Goal: Task Accomplishment & Management: Use online tool/utility

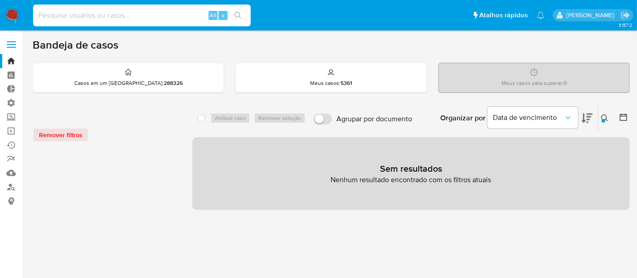
click at [99, 16] on input at bounding box center [142, 16] width 218 height 12
type input "170080259"
click at [63, 132] on div "Remover filtros" at bounding box center [105, 134] width 145 height 15
click at [75, 135] on div "Remover filtros" at bounding box center [105, 134] width 145 height 15
drag, startPoint x: 61, startPoint y: 128, endPoint x: 103, endPoint y: 70, distance: 72.0
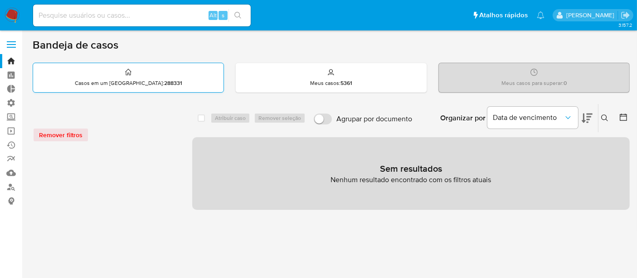
click at [61, 128] on div "Remover filtros" at bounding box center [105, 134] width 145 height 15
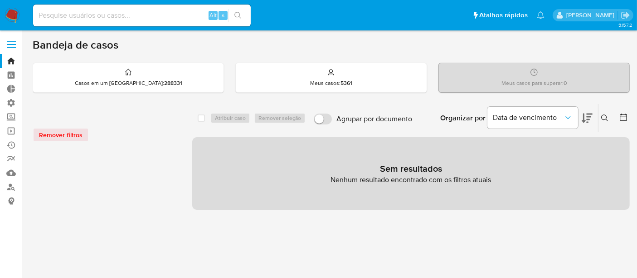
click at [87, 20] on div "Alt s" at bounding box center [142, 16] width 218 height 22
click at [87, 19] on input at bounding box center [142, 16] width 218 height 12
paste input "170080259"
type input "170080259"
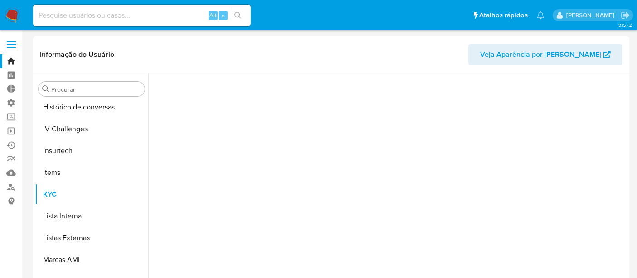
scroll to position [405, 0]
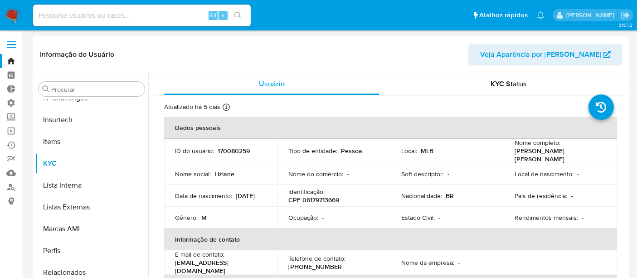
select select "10"
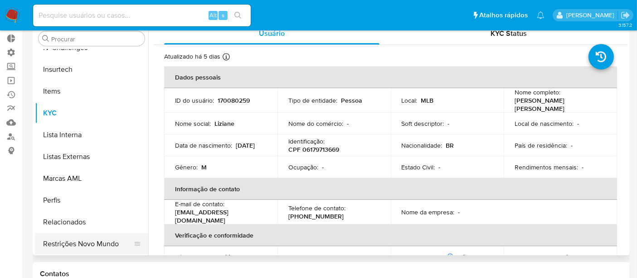
click at [85, 246] on button "Restrições Novo Mundo" at bounding box center [88, 244] width 106 height 22
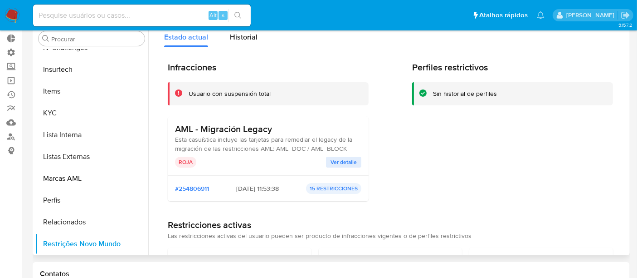
click at [337, 159] on span "Ver detalle" at bounding box center [344, 161] width 26 height 9
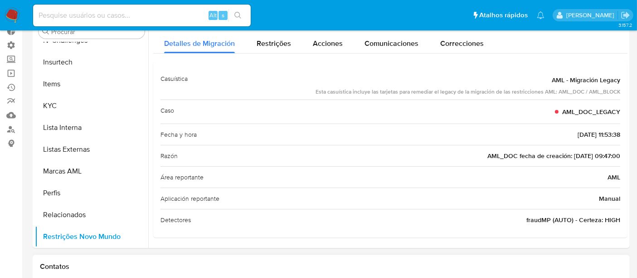
scroll to position [0, 0]
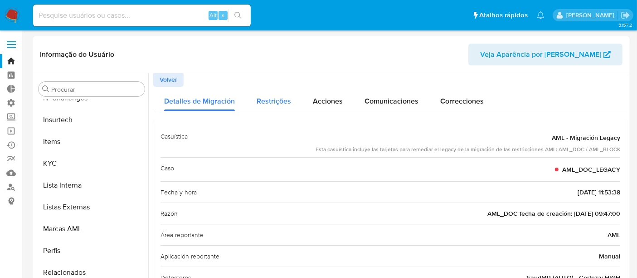
click at [274, 105] on span "Restrições" at bounding box center [274, 101] width 34 height 10
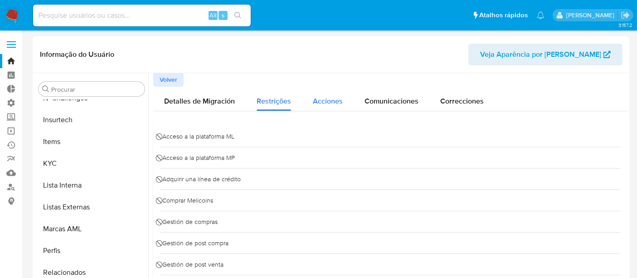
click at [321, 102] on span "Acciones" at bounding box center [328, 101] width 30 height 10
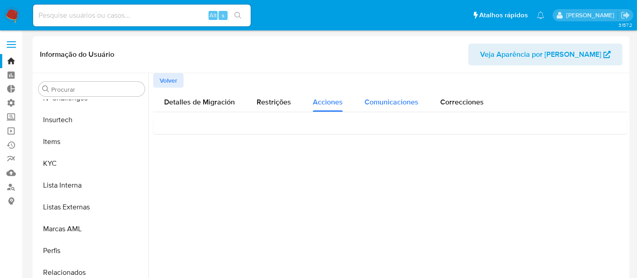
click at [385, 102] on span "Comunicaciones" at bounding box center [392, 102] width 54 height 10
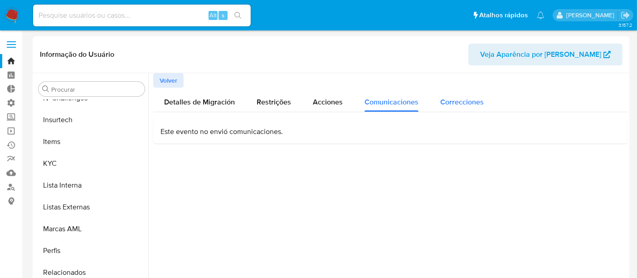
click at [474, 103] on span "Correcciones" at bounding box center [462, 102] width 44 height 10
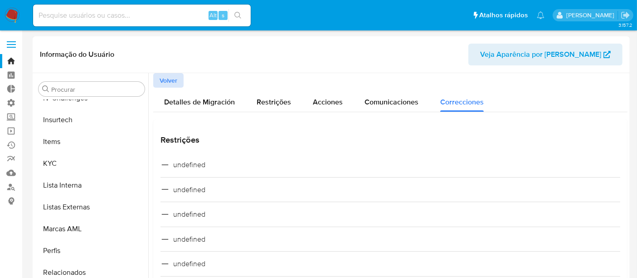
click at [174, 80] on span "Volver" at bounding box center [169, 80] width 18 height 13
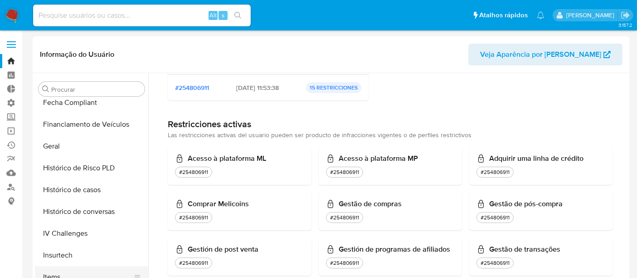
scroll to position [254, 0]
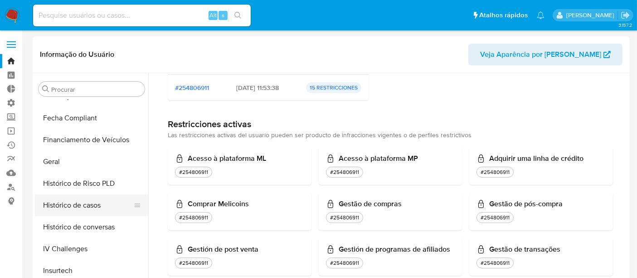
click at [83, 204] on button "Histórico de casos" at bounding box center [88, 205] width 106 height 22
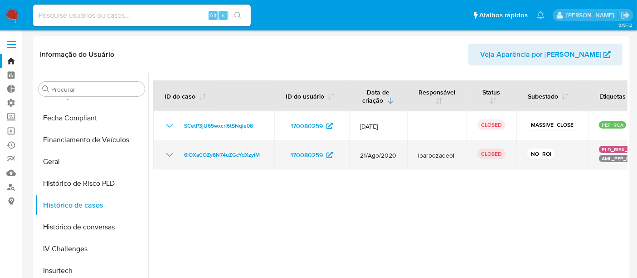
click at [166, 153] on icon "Mostrar/Ocultar" at bounding box center [169, 154] width 11 height 11
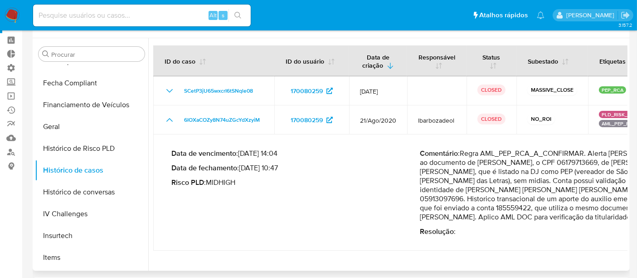
scroll to position [50, 0]
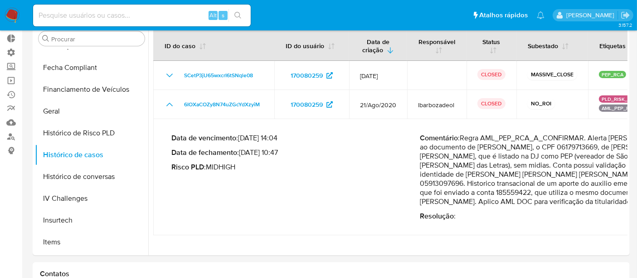
drag, startPoint x: 373, startPoint y: 256, endPoint x: 453, endPoint y: 255, distance: 80.3
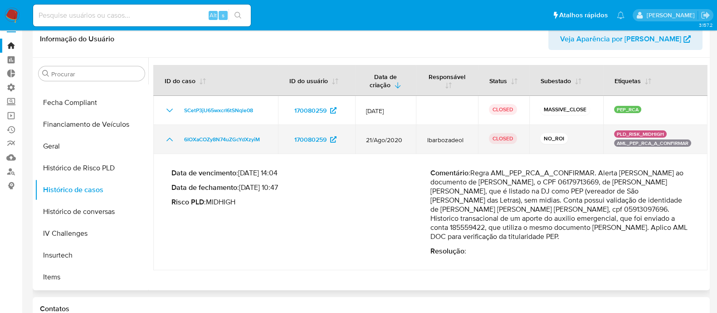
scroll to position [0, 0]
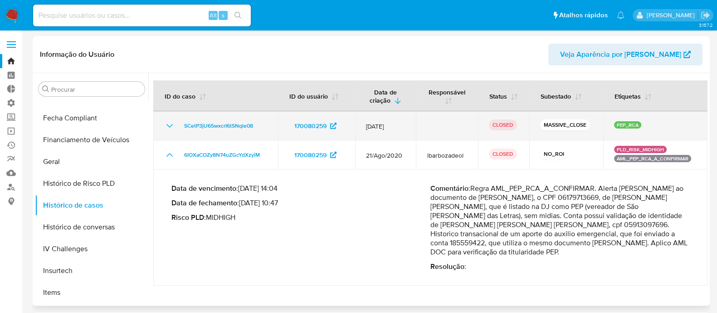
click at [171, 123] on icon "Mostrar/Ocultar" at bounding box center [169, 125] width 11 height 11
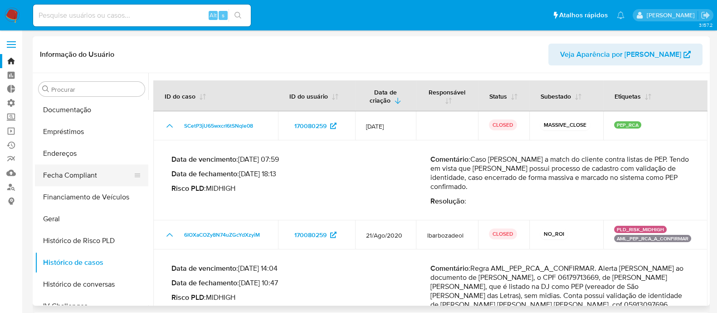
scroll to position [141, 0]
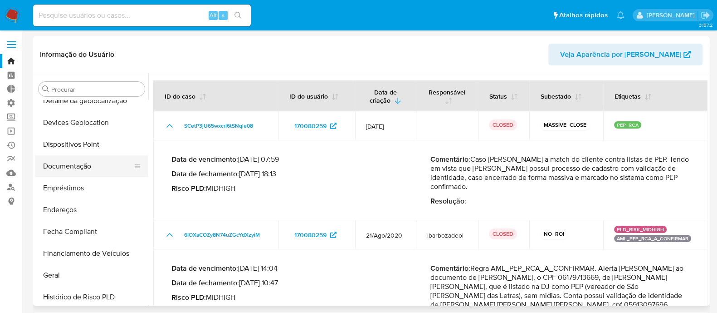
click at [61, 166] on button "Documentação" at bounding box center [88, 166] width 106 height 22
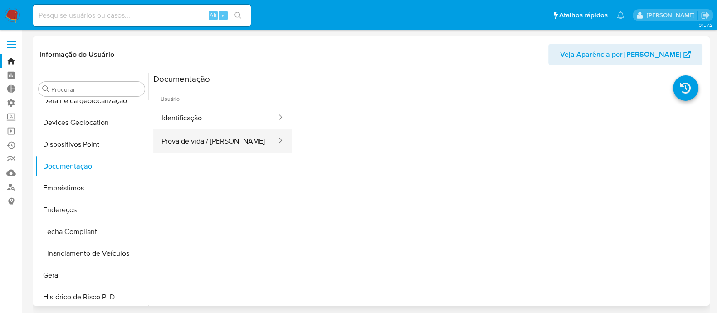
click at [176, 142] on button "Prova de vida / Selfie" at bounding box center [215, 140] width 124 height 23
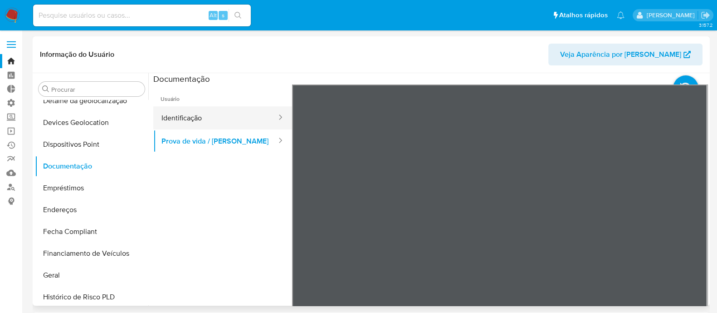
click at [200, 122] on button "Identificação" at bounding box center [215, 117] width 124 height 23
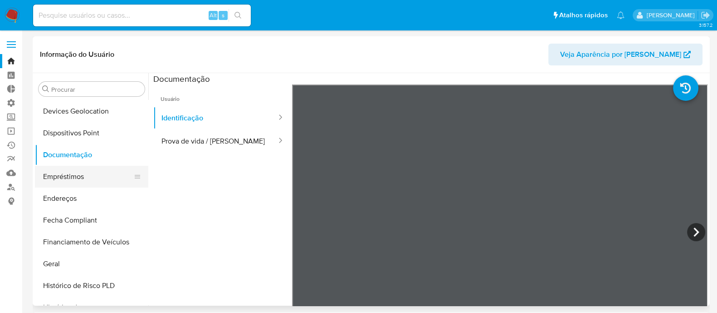
scroll to position [170, 0]
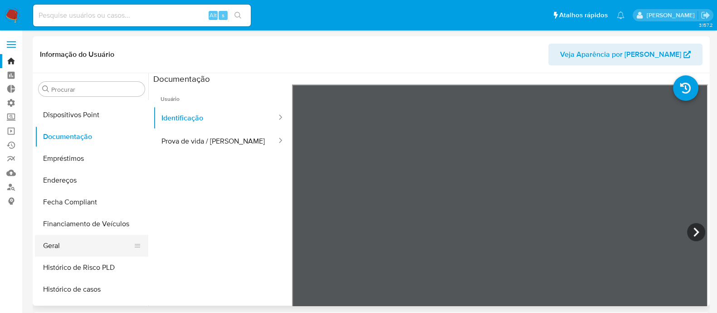
click at [78, 242] on button "Geral" at bounding box center [88, 246] width 106 height 22
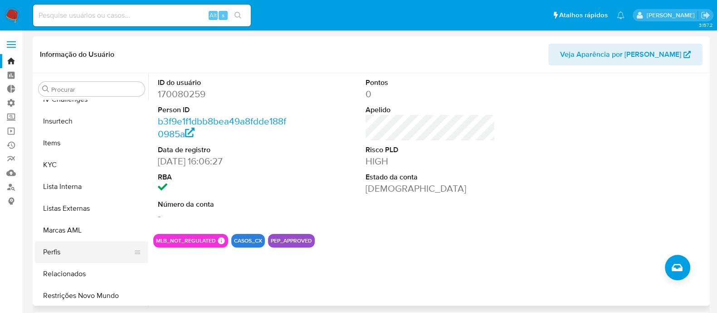
scroll to position [405, 0]
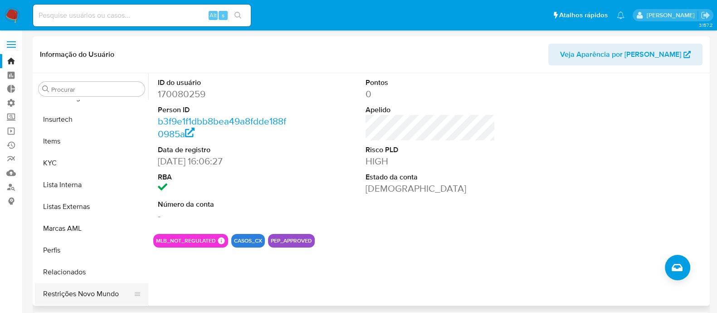
click at [93, 277] on button "Restrições Novo Mundo" at bounding box center [88, 294] width 106 height 22
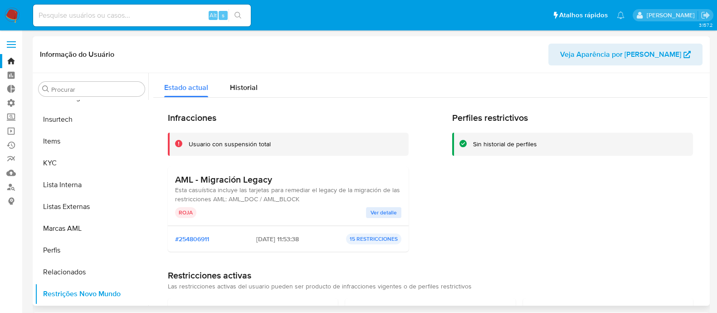
click at [381, 214] on span "Ver detalle" at bounding box center [384, 212] width 26 height 9
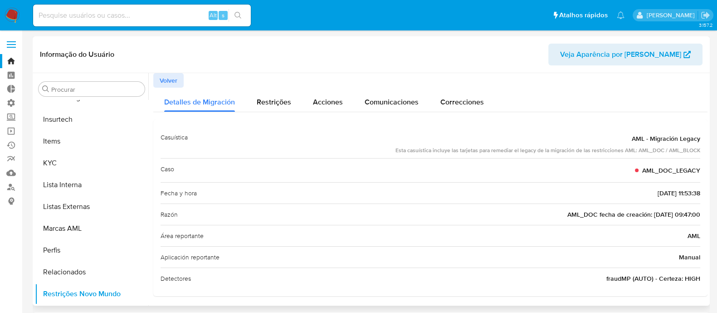
scroll to position [2, 0]
click at [169, 76] on span "Volver" at bounding box center [169, 78] width 18 height 13
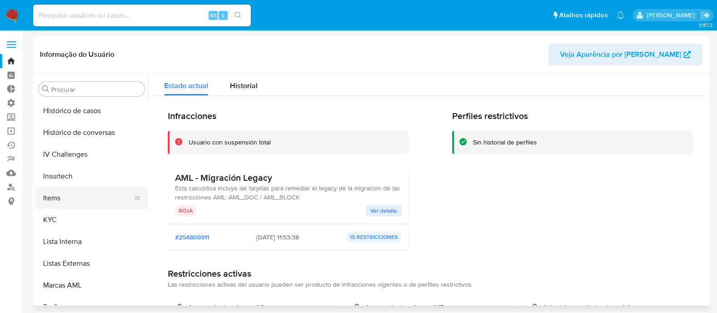
scroll to position [292, 0]
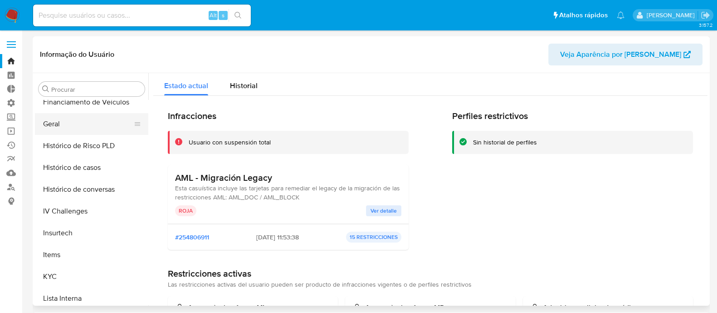
click at [57, 123] on button "Geral" at bounding box center [88, 124] width 106 height 22
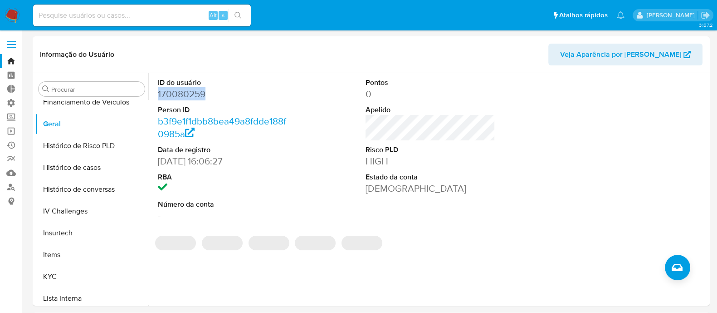
drag, startPoint x: 156, startPoint y: 95, endPoint x: 231, endPoint y: 98, distance: 75.8
click at [231, 98] on div "ID do usuário 170080259 Person ID b3f9e1f1dbb8bea49a8fdde188f0985a Data de regi…" at bounding box center [222, 149] width 139 height 153
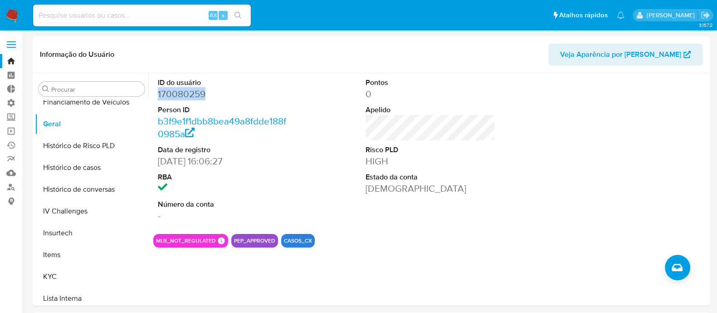
click at [231, 98] on dd "170080259" at bounding box center [223, 94] width 130 height 13
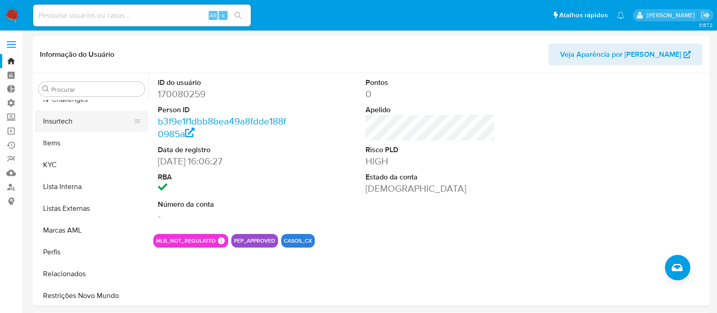
scroll to position [405, 0]
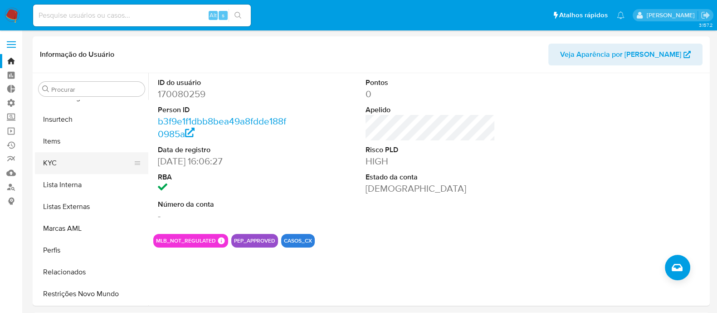
click at [68, 159] on button "KYC" at bounding box center [88, 163] width 106 height 22
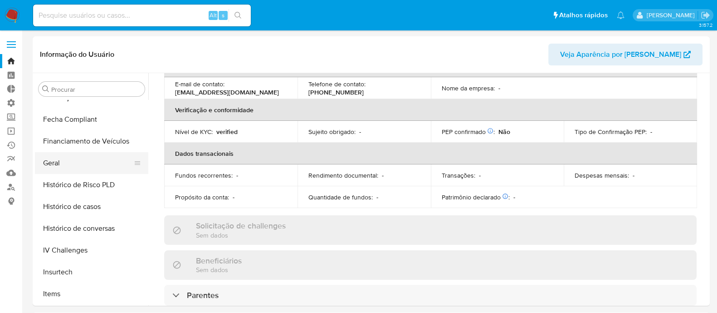
scroll to position [235, 0]
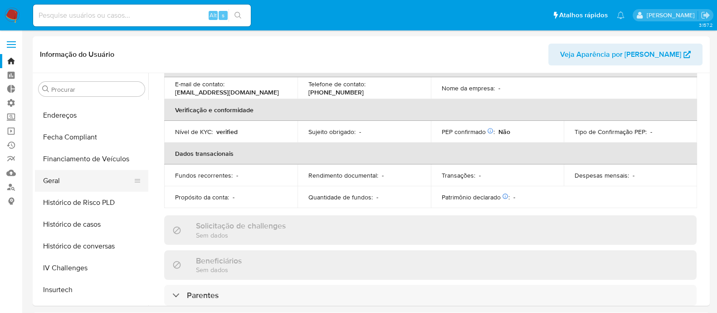
click at [61, 181] on button "Geral" at bounding box center [88, 181] width 106 height 22
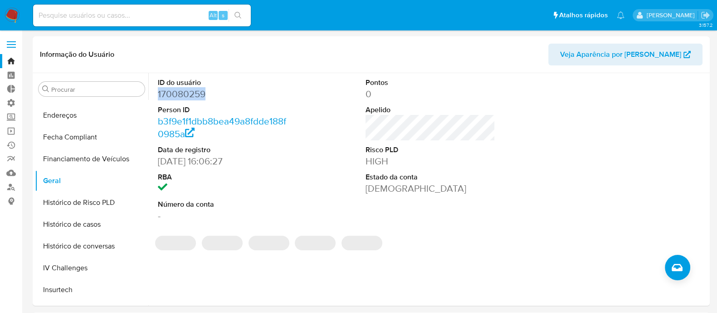
drag, startPoint x: 170, startPoint y: 93, endPoint x: 215, endPoint y: 93, distance: 45.4
click at [215, 93] on div "ID do usuário 170080259 Person ID b3f9e1f1dbb8bea49a8fdde188f0985a Data de regi…" at bounding box center [222, 149] width 139 height 153
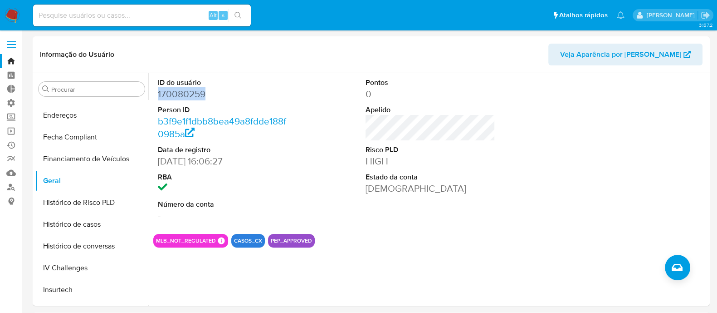
copy dd "170080259"
click at [246, 96] on dd "170080259" at bounding box center [223, 94] width 130 height 13
drag, startPoint x: 157, startPoint y: 94, endPoint x: 222, endPoint y: 89, distance: 66.0
click at [222, 89] on div "ID do usuário 170080259 Person ID b3f9e1f1dbb8bea49a8fdde188f0985a Data de regi…" at bounding box center [222, 149] width 139 height 153
copy dd "170080259"
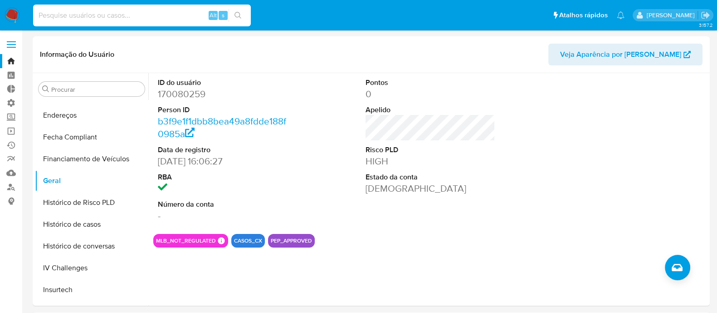
click at [61, 15] on input at bounding box center [142, 16] width 218 height 12
paste input "796978791"
type input "796978791"
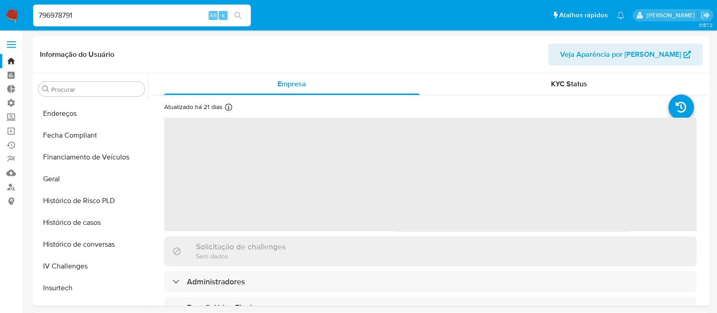
scroll to position [405, 0]
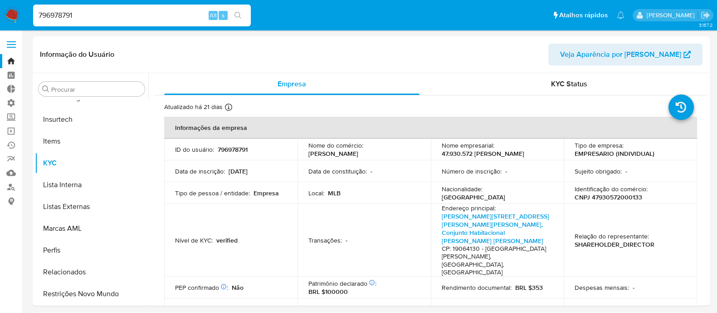
select select "10"
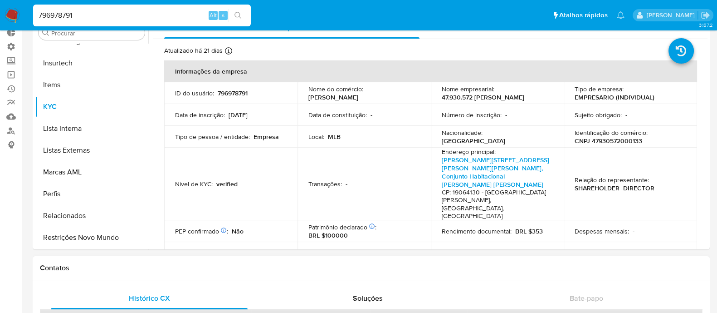
scroll to position [113, 0]
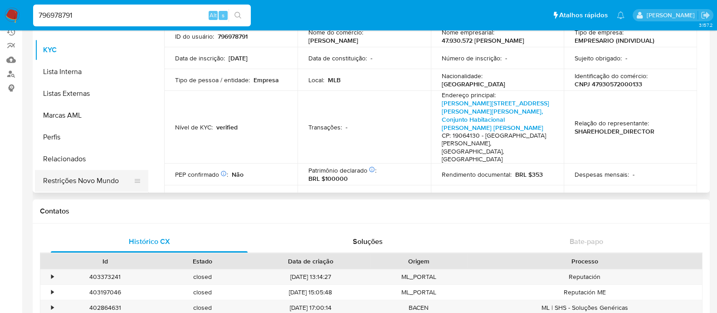
click at [81, 182] on button "Restrições Novo Mundo" at bounding box center [88, 181] width 106 height 22
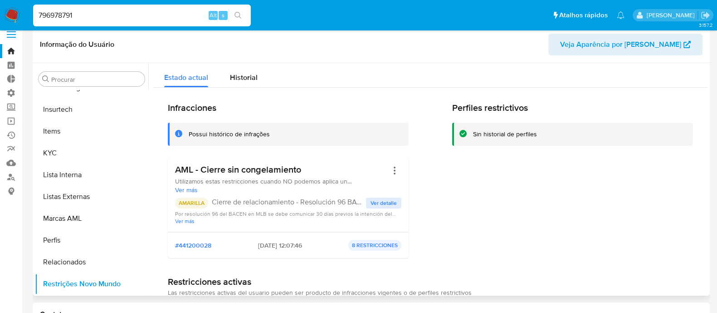
scroll to position [0, 0]
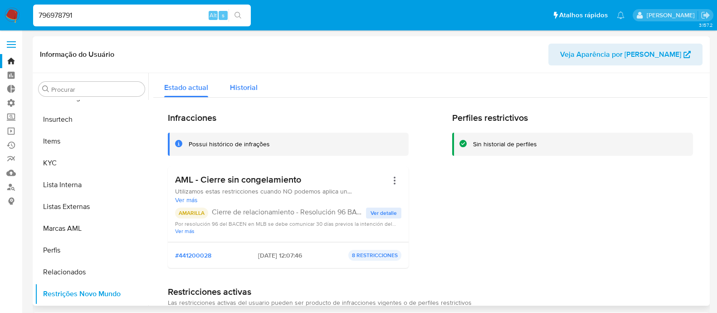
click at [249, 82] on span "Historial" at bounding box center [244, 87] width 28 height 10
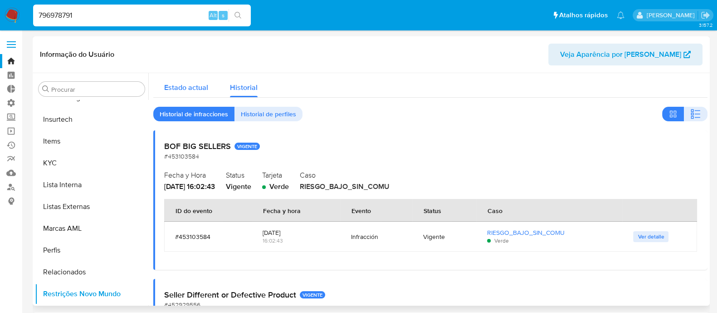
click at [174, 92] on span "Estado actual" at bounding box center [186, 87] width 44 height 10
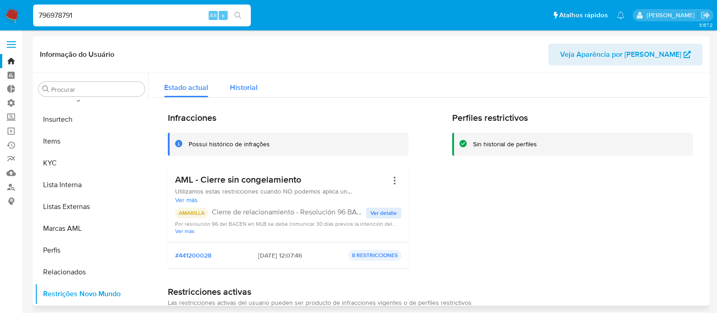
click at [252, 92] on span "Historial" at bounding box center [244, 87] width 28 height 10
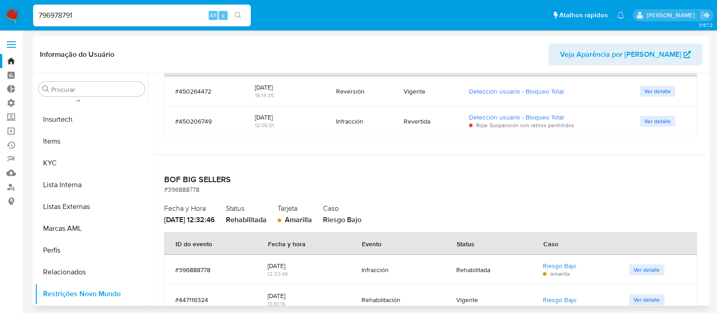
scroll to position [567, 0]
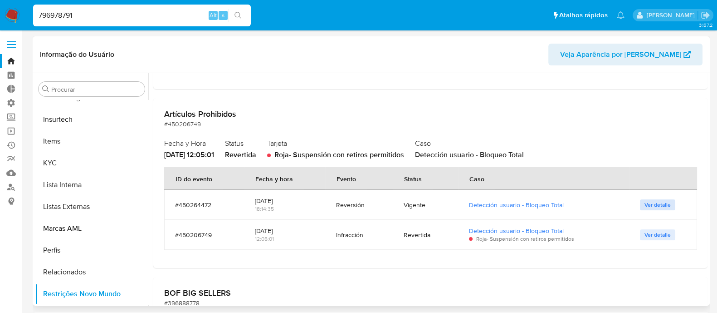
click at [645, 205] on span "Ver detalle" at bounding box center [658, 204] width 26 height 9
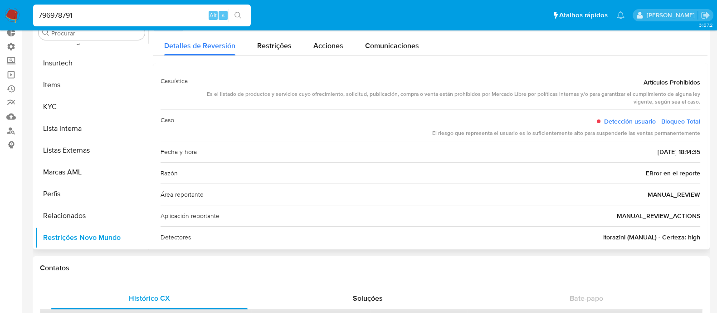
scroll to position [0, 0]
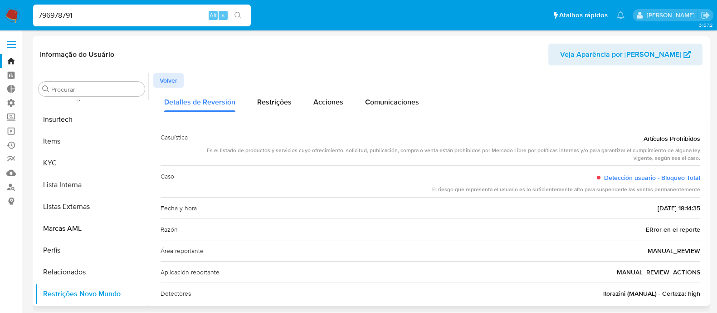
click at [169, 79] on span "Volver" at bounding box center [169, 80] width 18 height 13
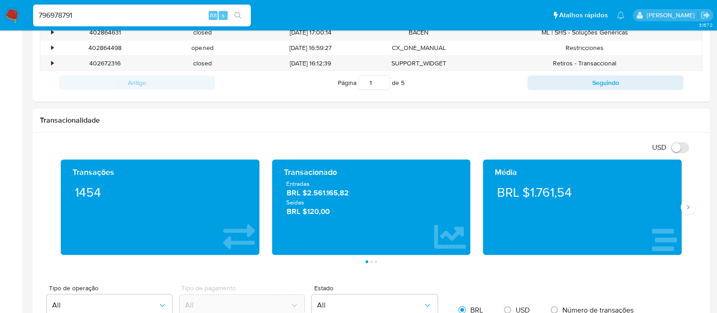
scroll to position [449, 0]
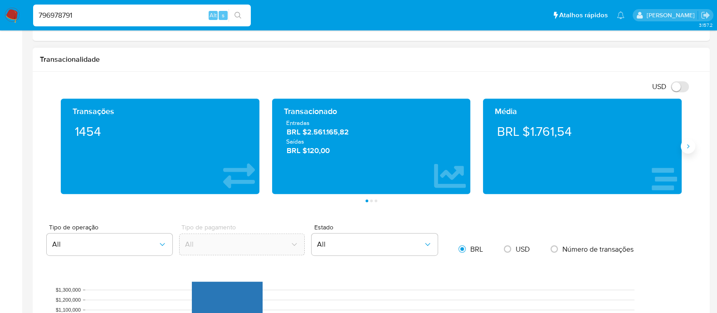
click at [645, 146] on icon "Siguiente" at bounding box center [688, 145] width 7 height 7
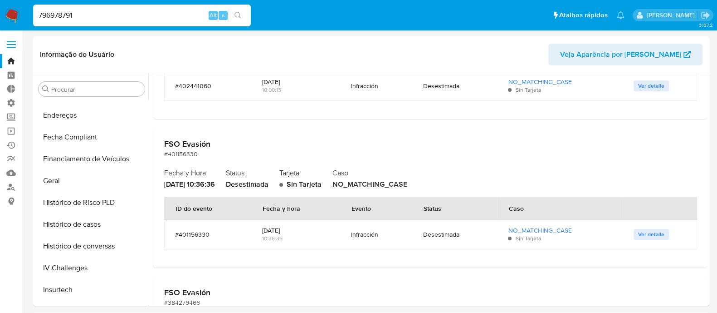
scroll to position [2325, 0]
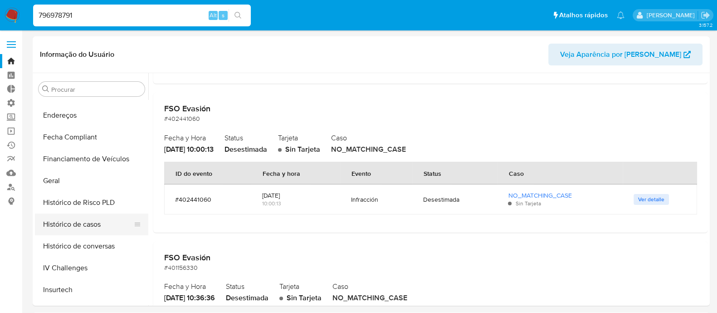
click at [73, 226] on button "Histórico de casos" at bounding box center [88, 224] width 106 height 22
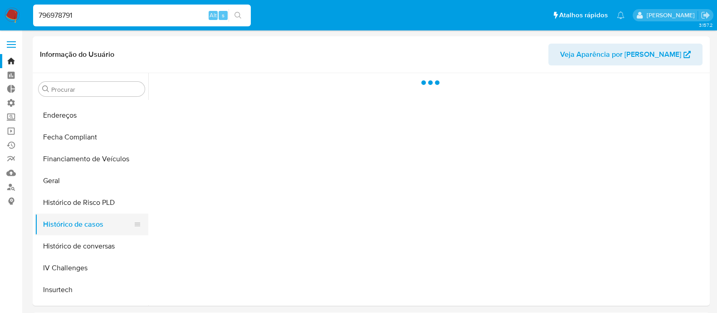
scroll to position [0, 0]
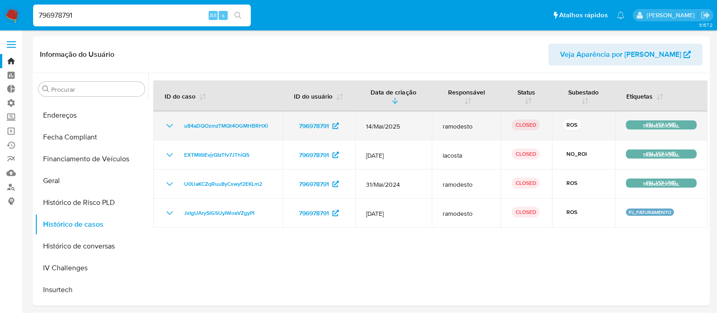
click at [171, 122] on icon "Mostrar/Ocultar" at bounding box center [169, 125] width 11 height 11
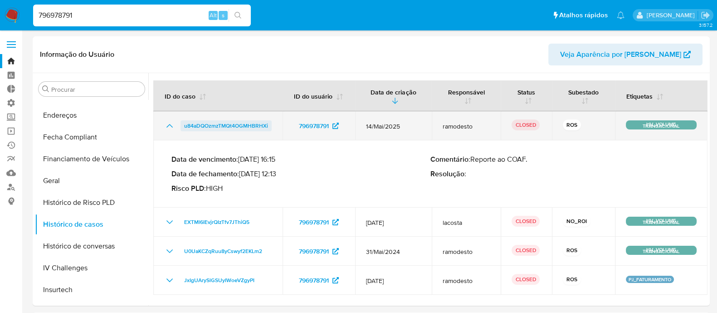
click at [216, 123] on span "u84aDQOzmzTMQt4OGMHBRHXi" at bounding box center [226, 125] width 84 height 11
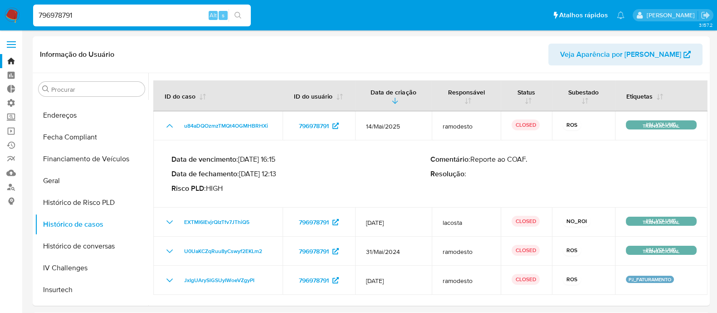
drag, startPoint x: 94, startPoint y: 12, endPoint x: 0, endPoint y: 15, distance: 94.0
click at [0, 15] on nav "Pausado Ver notificaciones 796978791 Alt s Atalhos rápidos Presiona las siguien…" at bounding box center [358, 15] width 717 height 30
paste input "170080259"
type input "170080259"
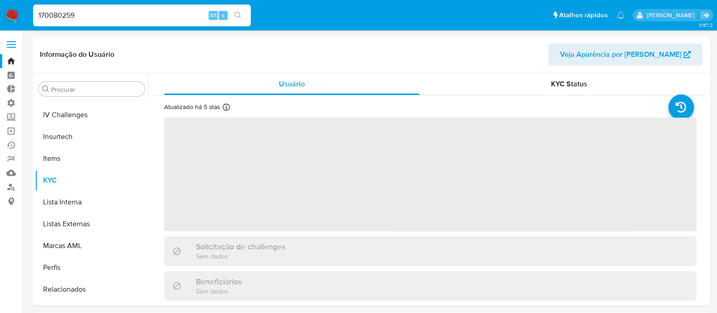
scroll to position [405, 0]
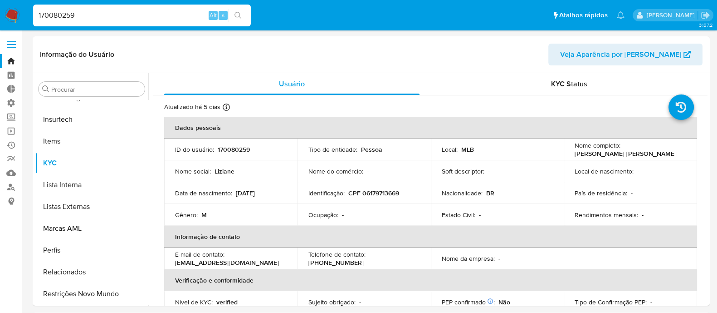
select select "10"
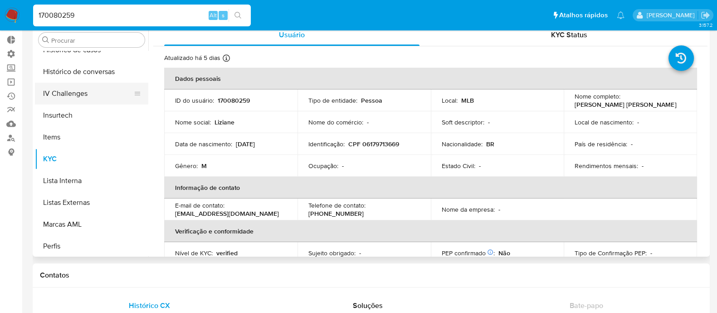
scroll to position [292, 0]
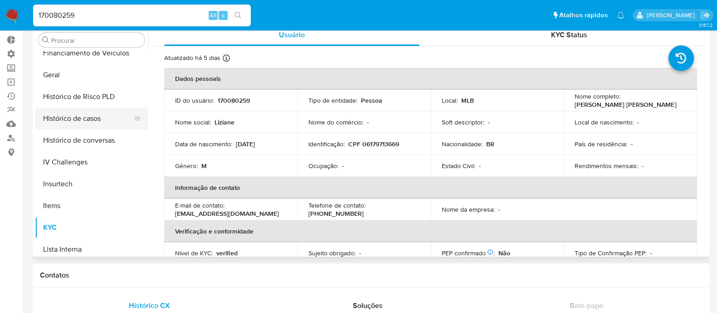
click at [77, 118] on button "Histórico de casos" at bounding box center [88, 119] width 106 height 22
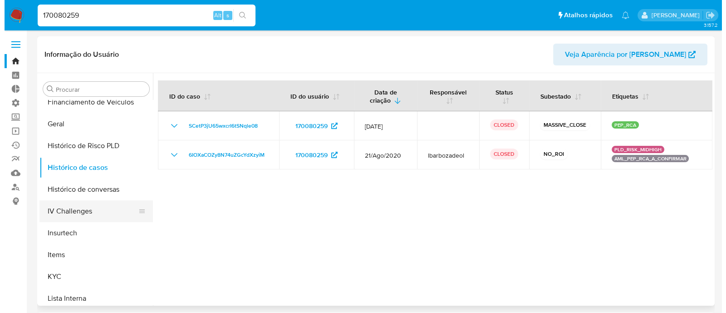
scroll to position [235, 0]
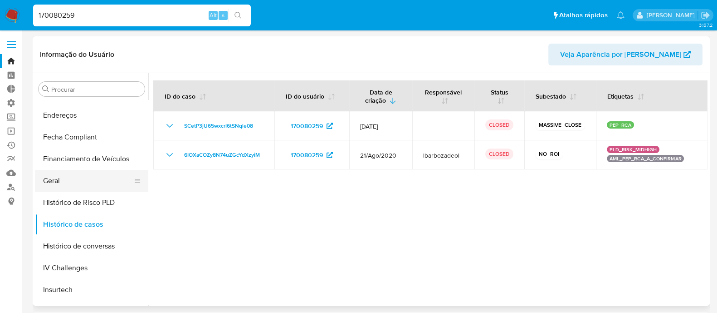
click at [64, 185] on button "Geral" at bounding box center [88, 181] width 106 height 22
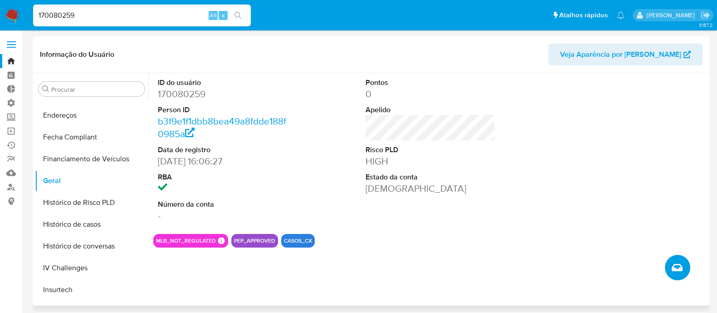
click at [645, 262] on button "Criar caso manual" at bounding box center [677, 266] width 25 height 25
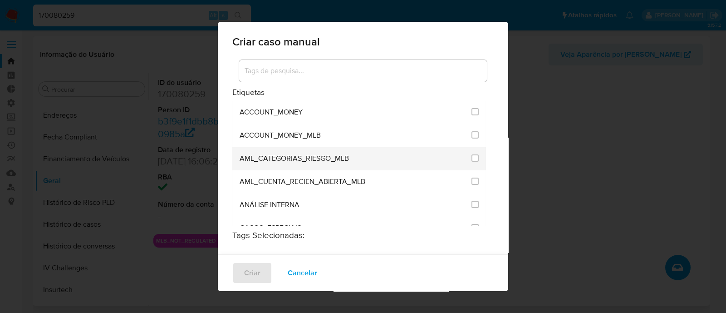
drag, startPoint x: 482, startPoint y: 105, endPoint x: 476, endPoint y: 149, distance: 44.0
click at [476, 149] on div "ACCOUNT_MONEY ACCOUNT_MONEY_MLB AML_CATEGORIAS_RIESGO_MLB AML_CUENTA_RECIEN_ABI…" at bounding box center [359, 173] width 254 height 145
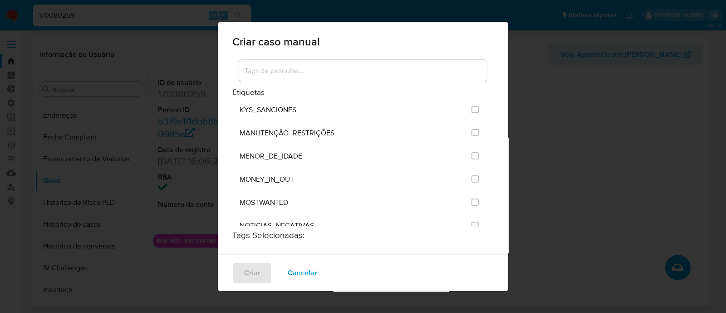
scroll to position [1134, 0]
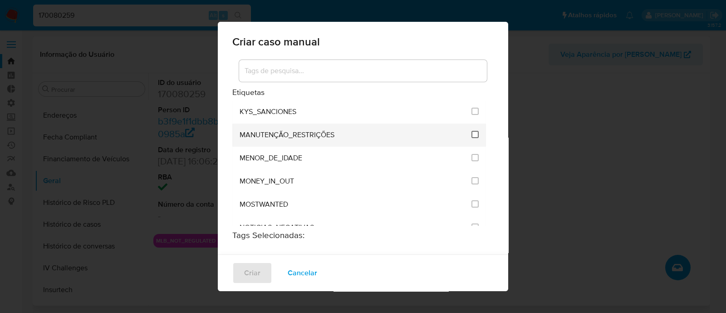
click at [471, 131] on input "2407" at bounding box center [474, 134] width 7 height 7
checkbox input "true"
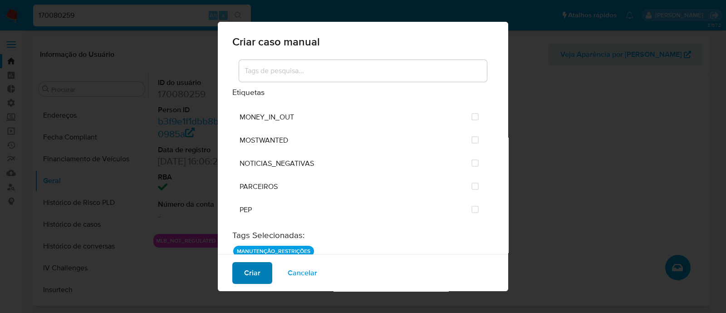
scroll to position [1247, 0]
click at [261, 266] on button "Criar" at bounding box center [252, 273] width 40 height 22
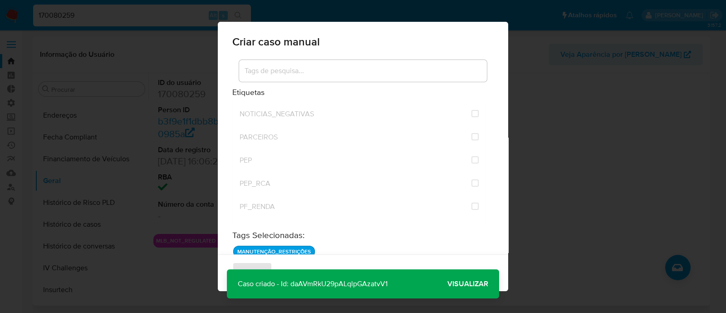
click at [464, 277] on span "Visualizar" at bounding box center [467, 284] width 41 height 0
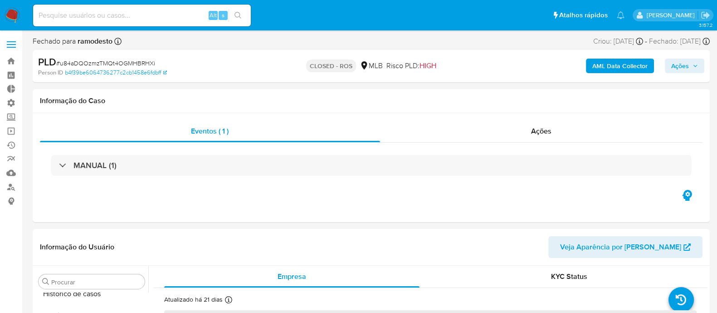
scroll to position [405, 0]
select select "10"
drag, startPoint x: 60, startPoint y: 61, endPoint x: 159, endPoint y: 65, distance: 98.5
click at [159, 65] on div "PLD # u84aDQOzmzTMQt4OGMHBRHXi" at bounding box center [147, 62] width 219 height 14
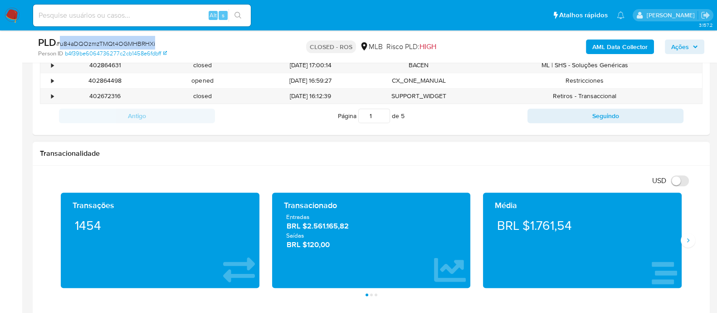
scroll to position [624, 0]
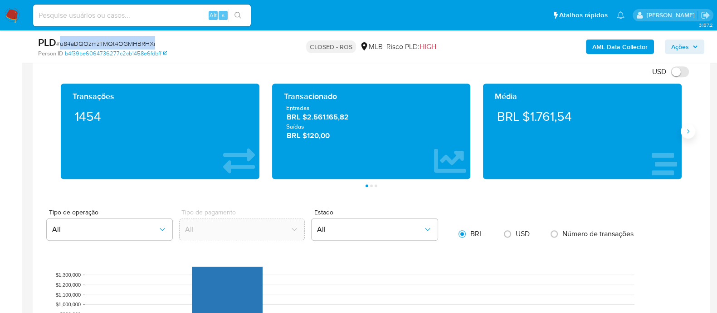
click at [691, 132] on icon "Siguiente" at bounding box center [688, 130] width 7 height 7
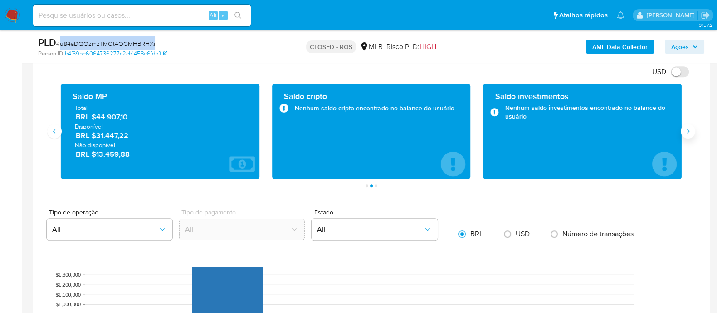
click at [691, 132] on icon "Siguiente" at bounding box center [688, 130] width 7 height 7
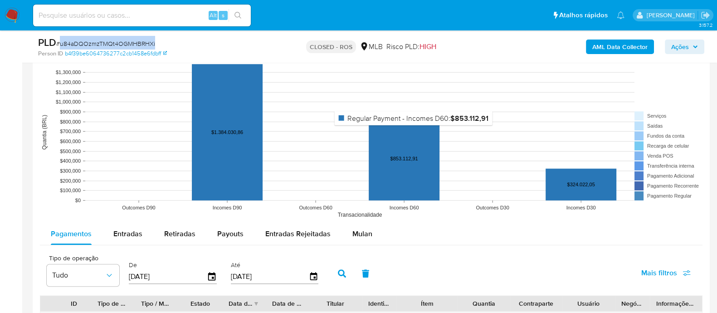
scroll to position [907, 0]
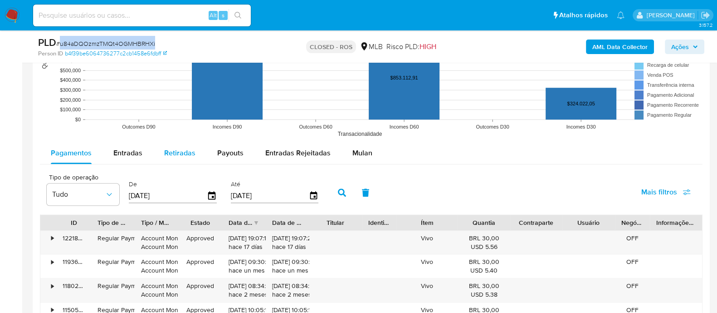
click at [187, 153] on span "Retiradas" at bounding box center [179, 152] width 31 height 10
select select "10"
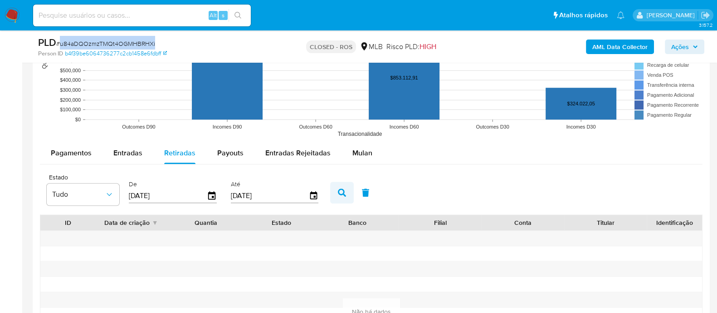
click at [338, 189] on icon "button" at bounding box center [342, 192] width 8 height 8
click at [85, 154] on span "Pagamentos" at bounding box center [71, 152] width 41 height 10
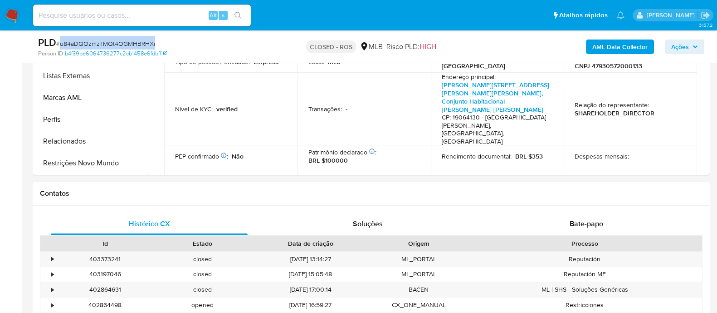
scroll to position [170, 0]
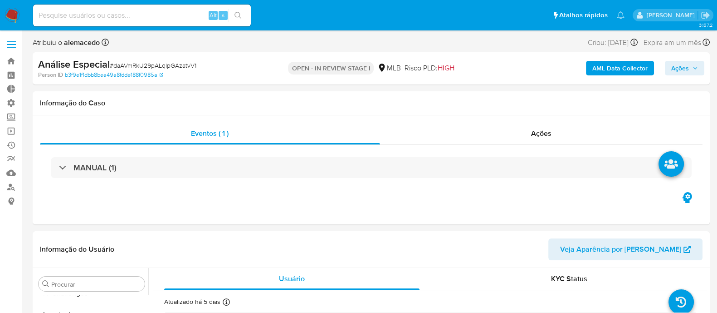
scroll to position [405, 0]
select select "10"
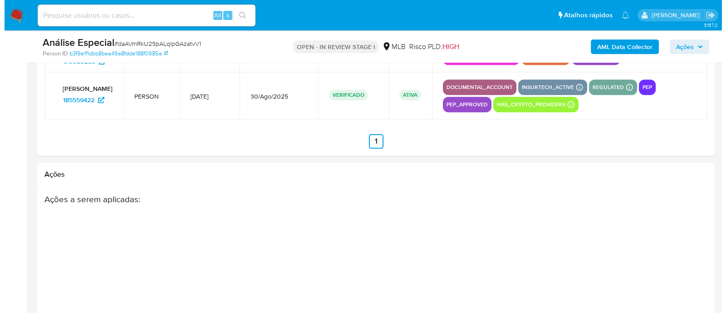
scroll to position [1428, 0]
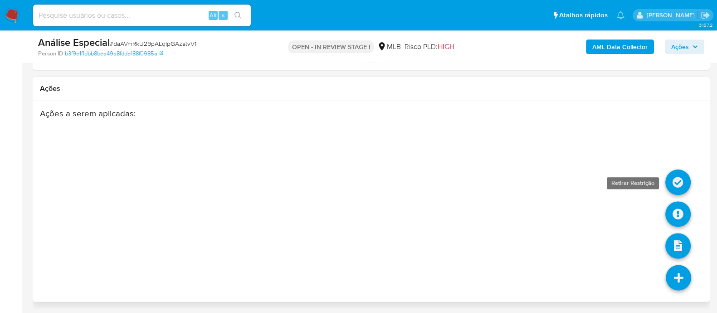
click at [678, 184] on icon at bounding box center [677, 181] width 25 height 25
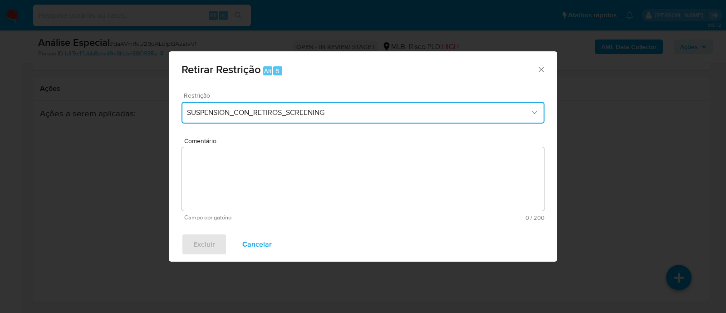
click at [535, 115] on icon "Restriction" at bounding box center [534, 112] width 9 height 9
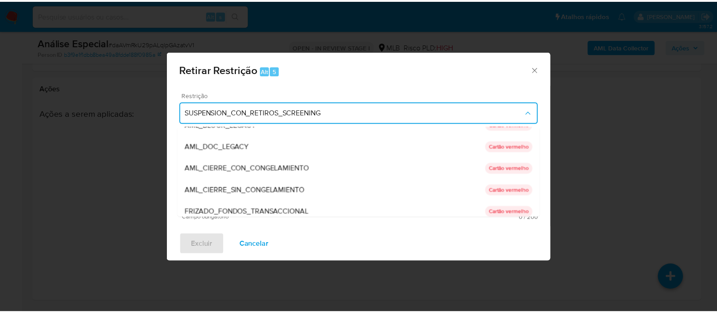
scroll to position [0, 0]
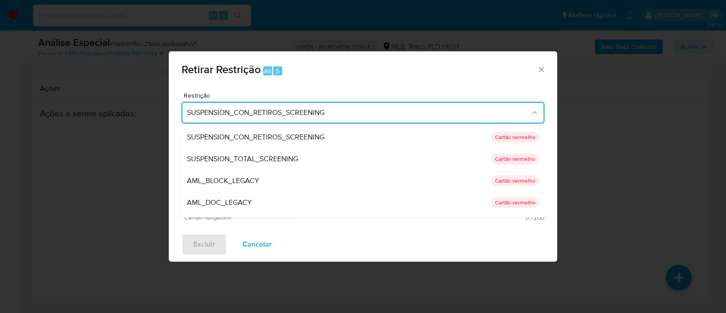
click at [544, 70] on icon "Fechar a janela" at bounding box center [541, 69] width 9 height 9
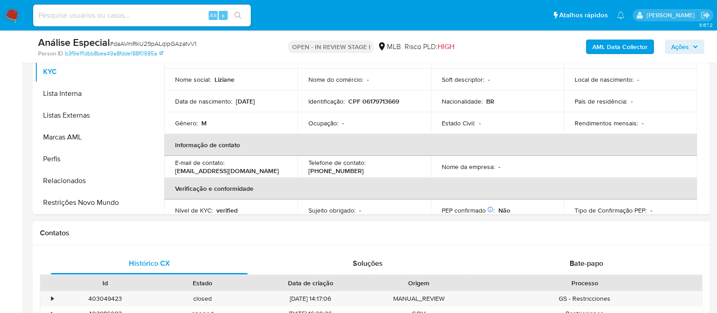
scroll to position [257, 0]
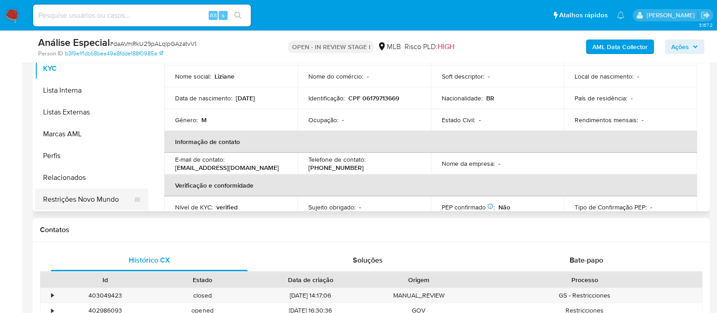
click at [78, 205] on button "Restrições Novo Mundo" at bounding box center [88, 199] width 106 height 22
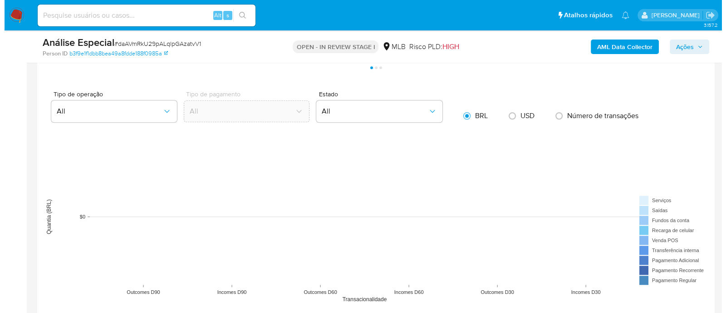
scroll to position [1428, 0]
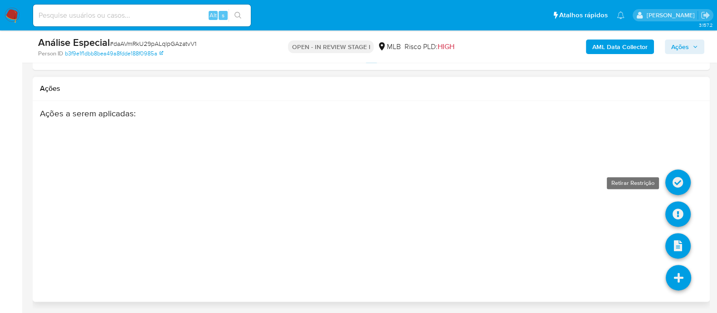
click at [678, 178] on icon at bounding box center [677, 181] width 25 height 25
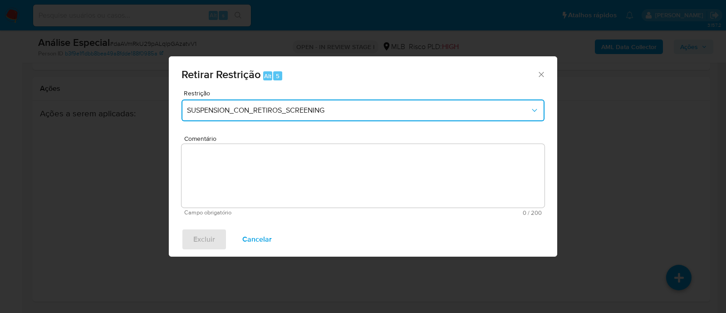
click at [538, 106] on icon "Restriction" at bounding box center [534, 110] width 9 height 9
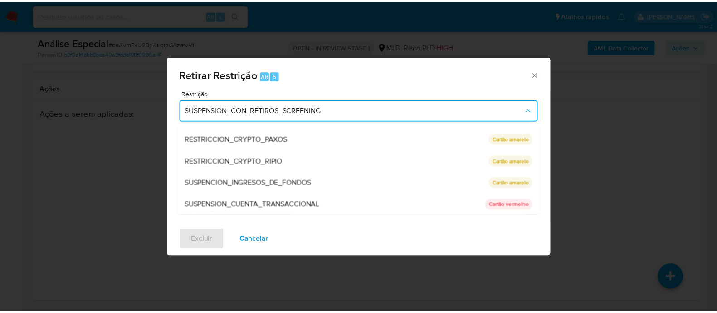
scroll to position [170, 0]
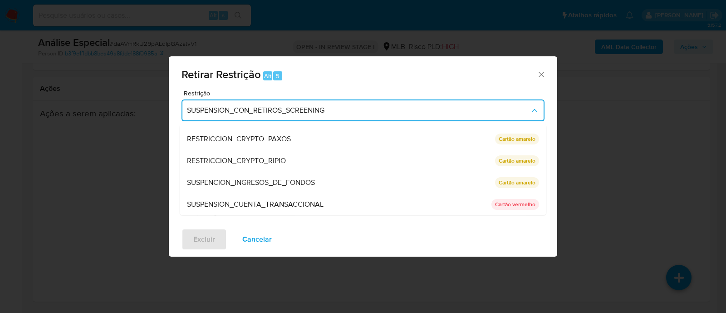
click at [637, 164] on div "Retirar Restrição Alt 5 Restrição SUSPENSION_CON_RETIROS_SCREENING SUSPENSION_C…" at bounding box center [363, 156] width 726 height 313
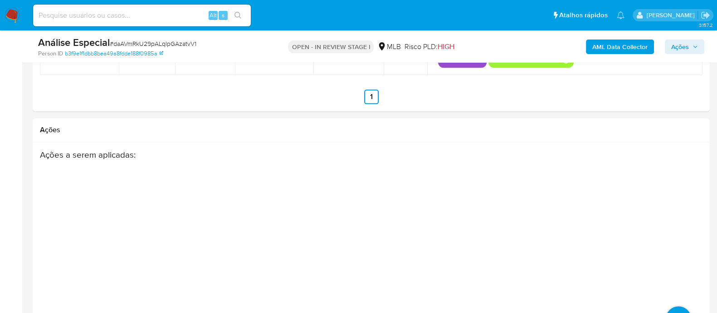
scroll to position [1428, 0]
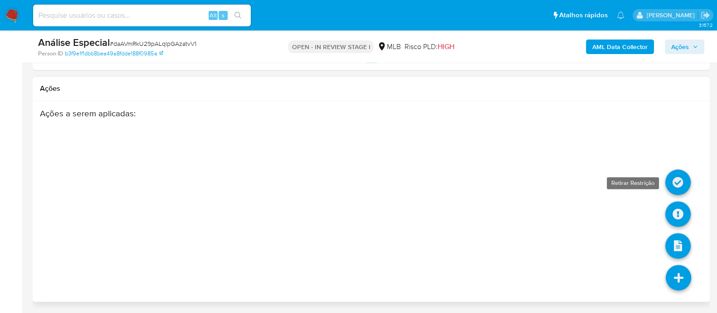
click at [684, 178] on icon at bounding box center [677, 181] width 25 height 25
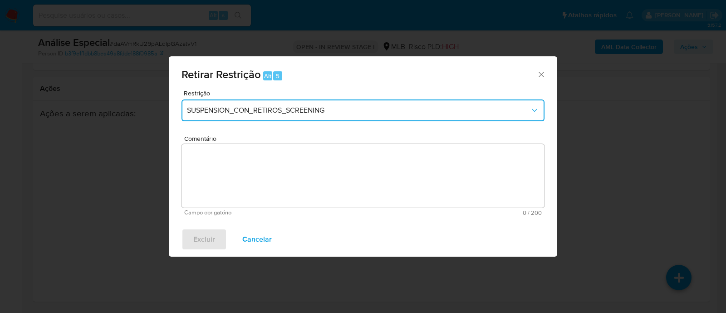
click at [420, 108] on span "SUSPENSION_CON_RETIROS_SCREENING" at bounding box center [358, 110] width 343 height 9
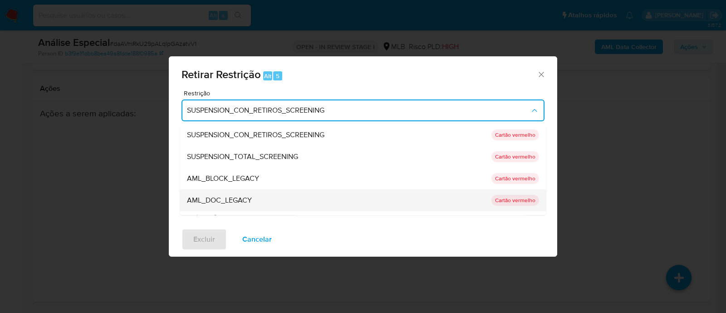
click at [245, 196] on span "AML_DOC_LEGACY" at bounding box center [219, 200] width 65 height 9
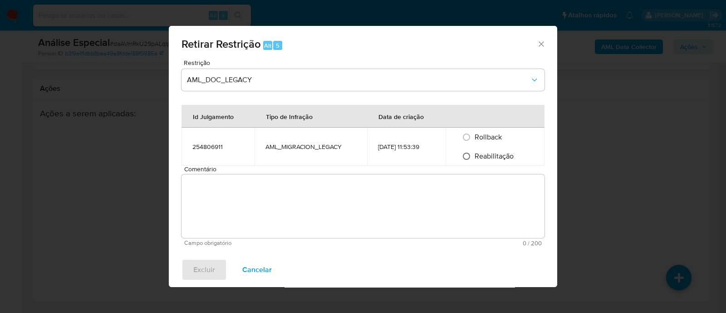
click at [471, 155] on input "Reabilitação" at bounding box center [466, 156] width 15 height 15
radio input "true"
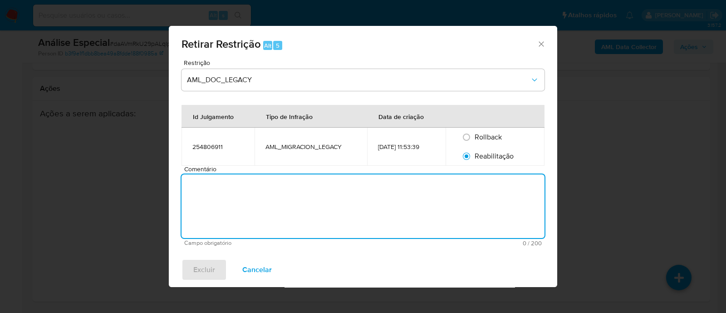
click at [258, 195] on textarea "Comentário" at bounding box center [362, 206] width 363 height 64
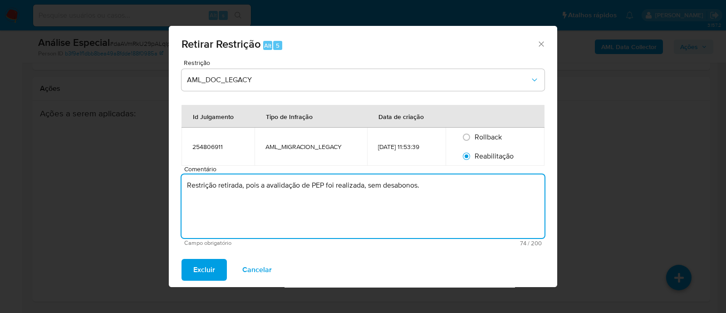
click at [271, 186] on textarea "Restrição retirada, pois a avalidação de PEP foi realizada, sem desabonos." at bounding box center [362, 206] width 363 height 64
type textarea "Restrição retirada, pois a validação de PEP foi realizada, sem desabonos."
click at [208, 277] on span "Excluir" at bounding box center [204, 269] width 22 height 20
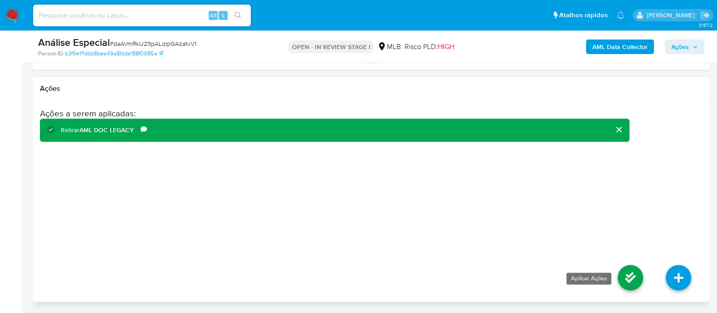
click at [637, 276] on icon at bounding box center [630, 276] width 25 height 25
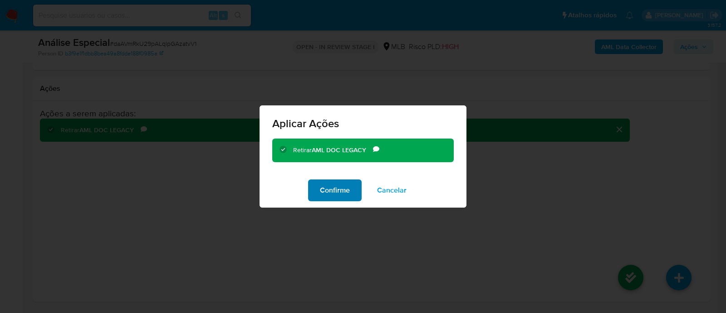
drag, startPoint x: 346, startPoint y: 193, endPoint x: 357, endPoint y: 187, distance: 11.8
click at [348, 191] on span "Confirme" at bounding box center [335, 190] width 30 height 20
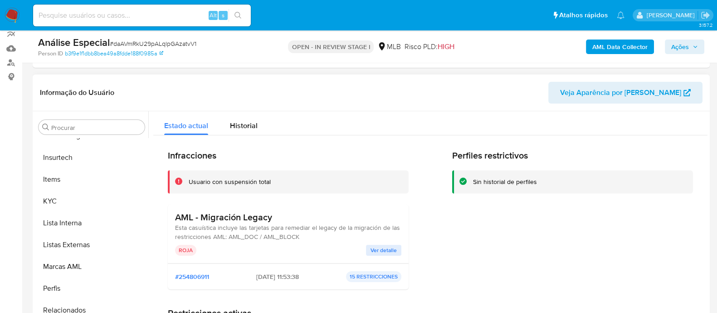
scroll to position [68, 0]
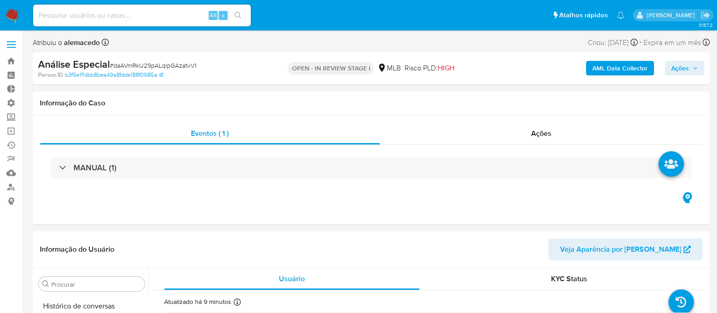
scroll to position [405, 0]
select select "10"
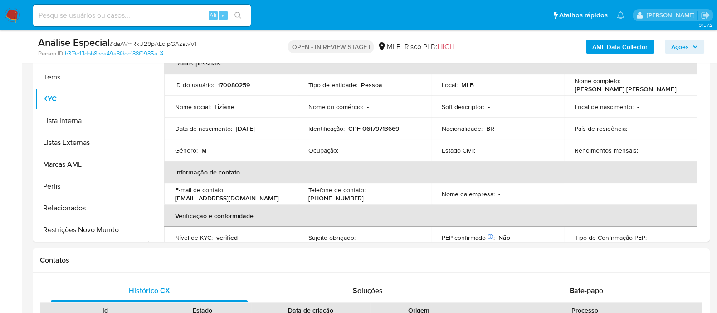
scroll to position [170, 0]
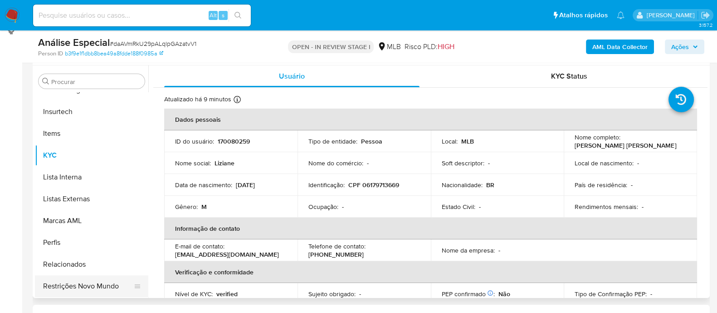
click at [59, 288] on button "Restrições Novo Mundo" at bounding box center [88, 286] width 106 height 22
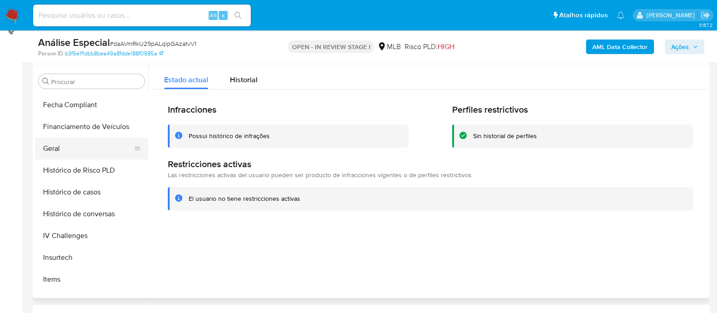
scroll to position [235, 0]
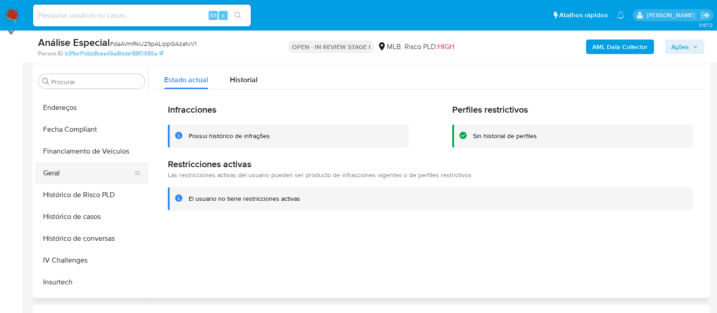
click at [74, 173] on button "Geral" at bounding box center [88, 173] width 106 height 22
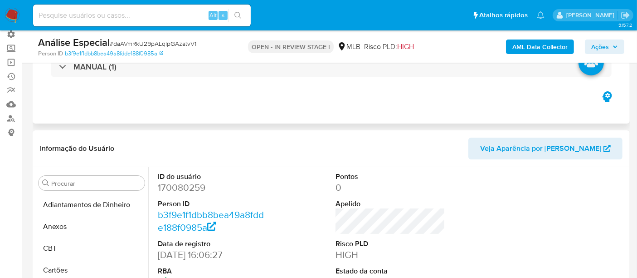
scroll to position [0, 0]
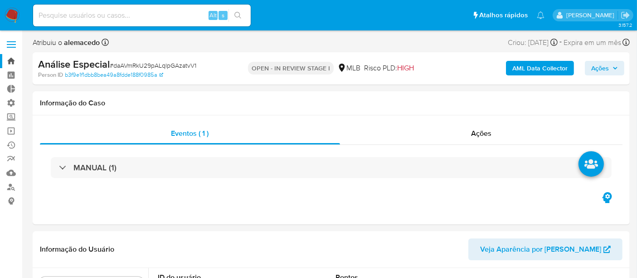
click at [11, 54] on link "Bandeja" at bounding box center [54, 61] width 108 height 14
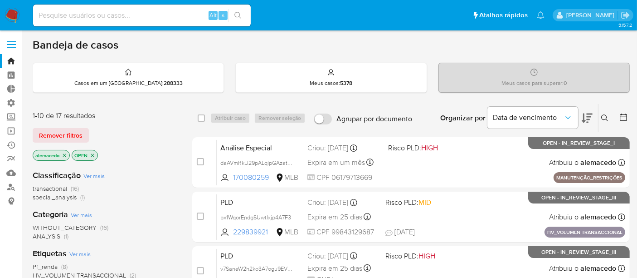
click at [65, 153] on icon "close-filter" at bounding box center [64, 154] width 3 height 3
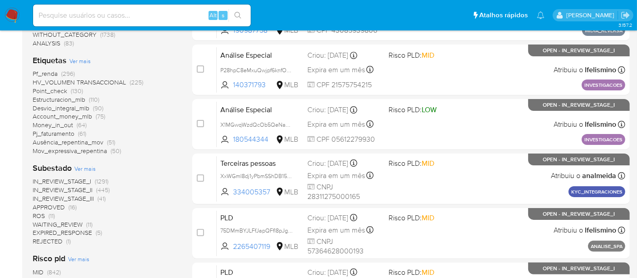
scroll to position [252, 0]
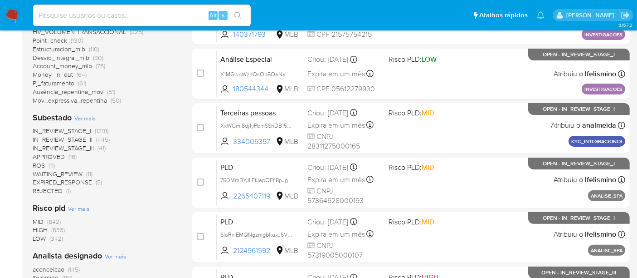
click at [87, 139] on span "IN_REVIEW_STAGE_II" at bounding box center [63, 139] width 60 height 9
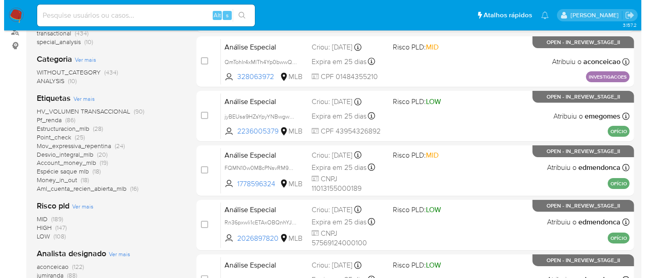
scroll to position [151, 0]
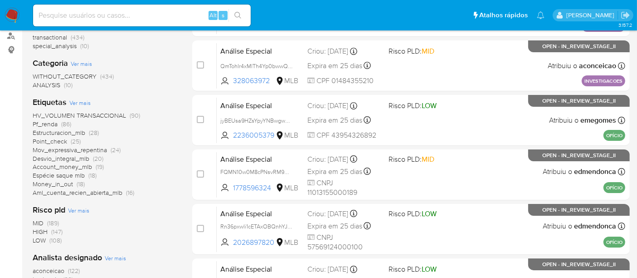
click at [80, 104] on span "Ver mais" at bounding box center [79, 102] width 21 height 8
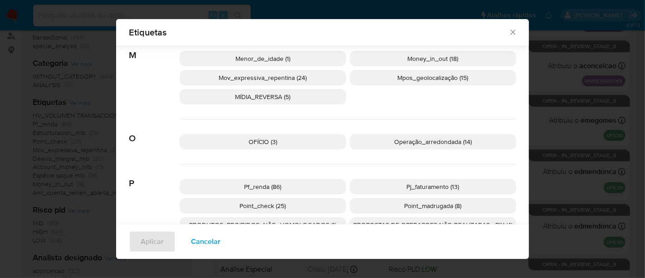
scroll to position [447, 0]
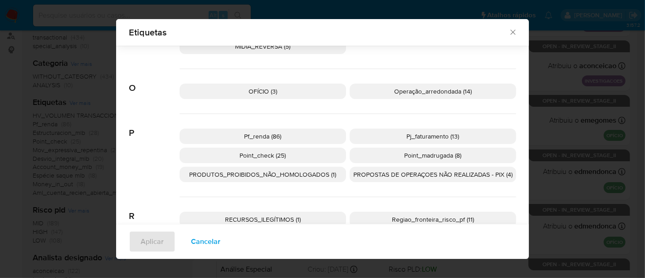
click at [447, 132] on span "Pj_faturamento (13)" at bounding box center [433, 136] width 53 height 9
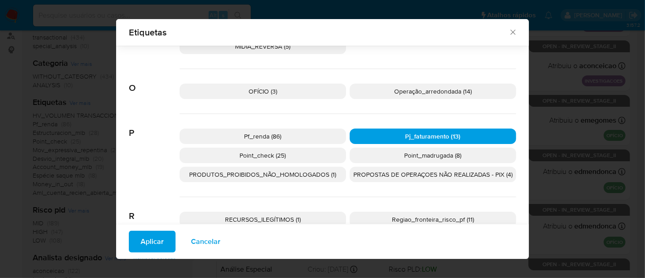
click at [158, 236] on span "Aplicar" at bounding box center [152, 241] width 23 height 20
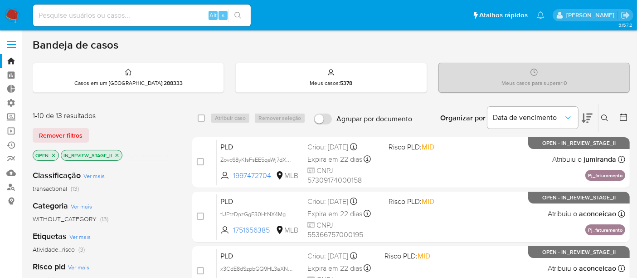
click at [86, 11] on input at bounding box center [142, 16] width 218 height 12
paste input "796978791"
type input "796978791"
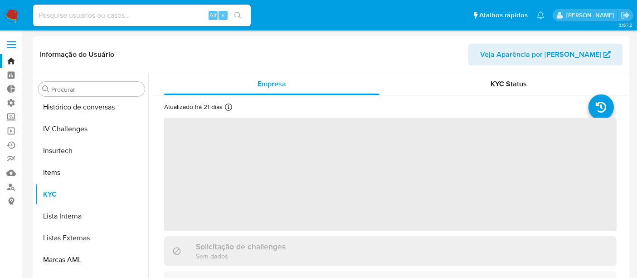
scroll to position [405, 0]
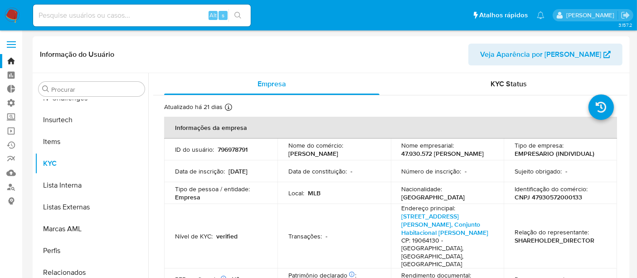
select select "10"
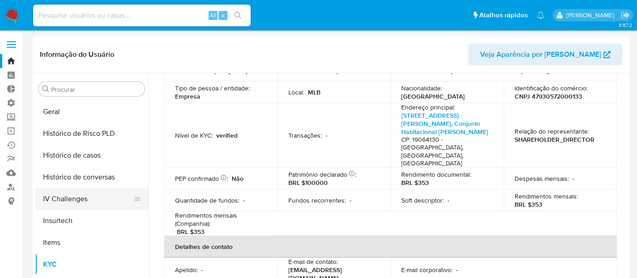
scroll to position [254, 0]
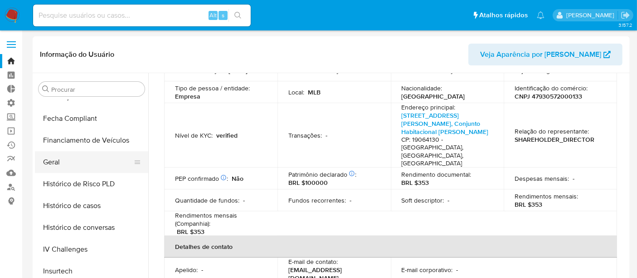
click at [64, 162] on button "Geral" at bounding box center [88, 162] width 106 height 22
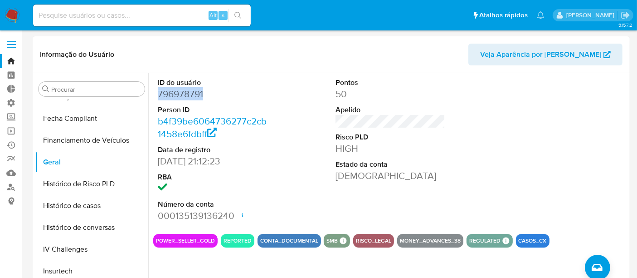
drag, startPoint x: 158, startPoint y: 96, endPoint x: 210, endPoint y: 96, distance: 51.7
click at [210, 96] on dd "796978791" at bounding box center [213, 94] width 110 height 13
copy dd "796978791"
click at [11, 129] on link "Operações em massa" at bounding box center [54, 131] width 108 height 14
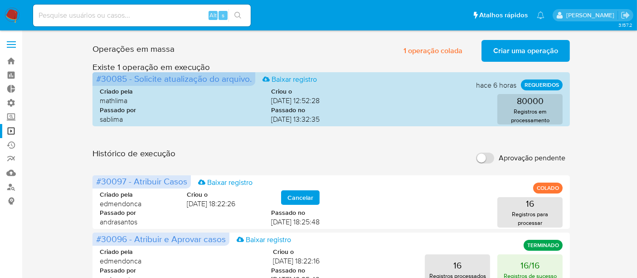
click at [514, 49] on span "Criar uma operação" at bounding box center [526, 51] width 65 height 20
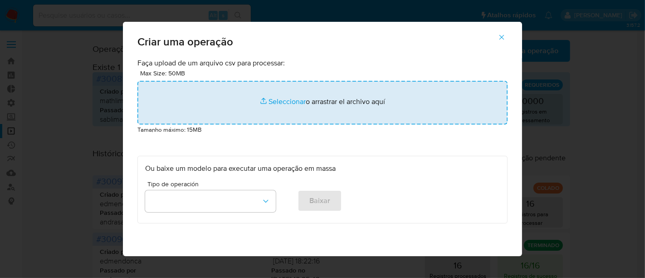
click at [268, 100] on input "file" at bounding box center [322, 103] width 370 height 44
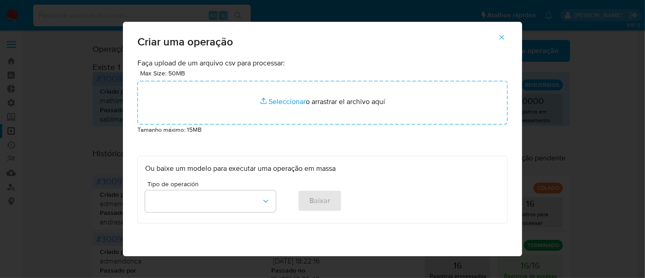
click at [510, 35] on button "button" at bounding box center [502, 37] width 32 height 22
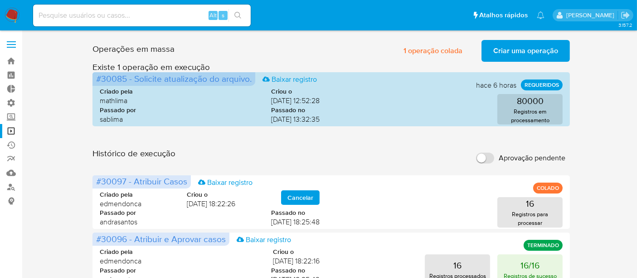
click at [521, 52] on span "Criar uma operação" at bounding box center [526, 51] width 65 height 20
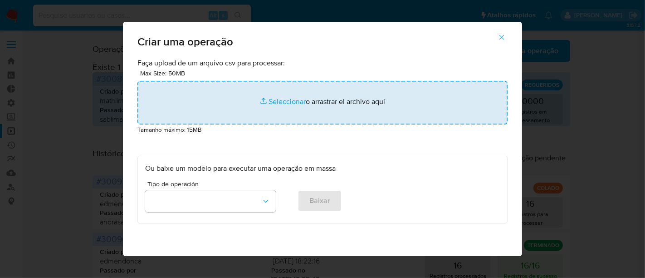
click at [279, 105] on input "file" at bounding box center [322, 103] width 370 height 44
type input "C:\fakepath\Cópia de ADD_MARK_NO_CASE_ID.xlsx"
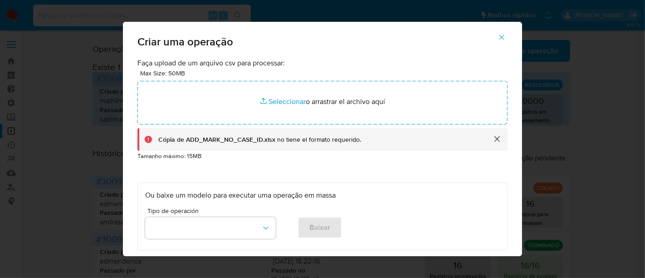
scroll to position [43, 0]
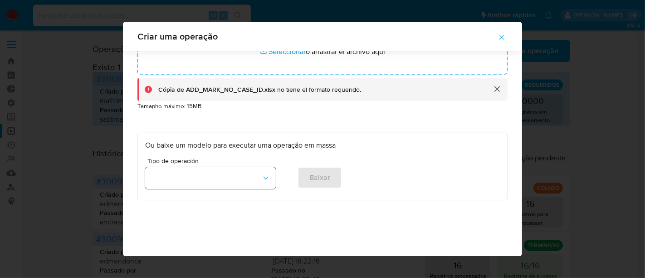
click at [262, 180] on icon "button" at bounding box center [265, 177] width 9 height 9
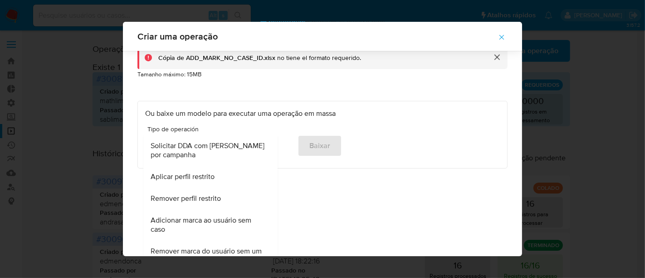
scroll to position [88, 0]
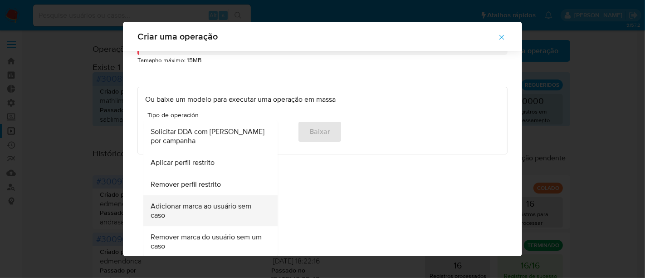
click at [202, 209] on span "Adicionar marca ao usuário sem caso" at bounding box center [208, 210] width 114 height 18
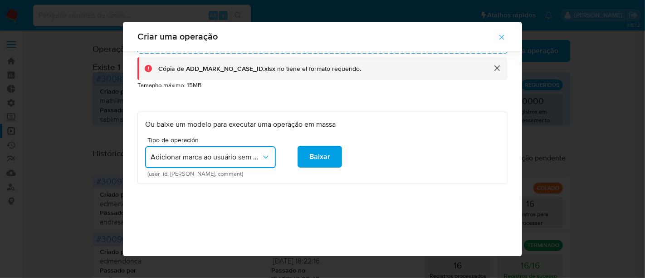
scroll to position [64, 0]
click at [310, 156] on span "Baixar" at bounding box center [319, 157] width 21 height 20
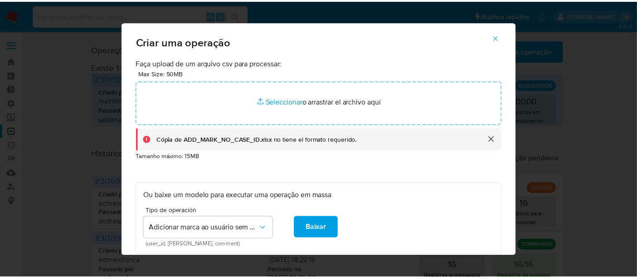
scroll to position [0, 0]
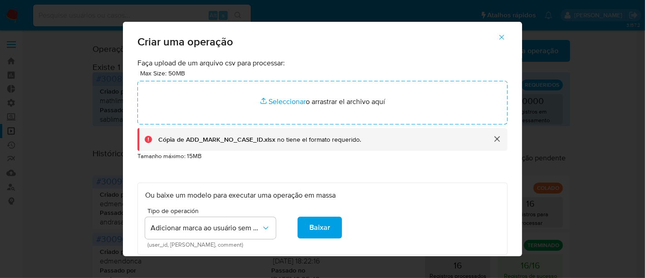
click at [496, 137] on button "cerrar" at bounding box center [497, 139] width 22 height 22
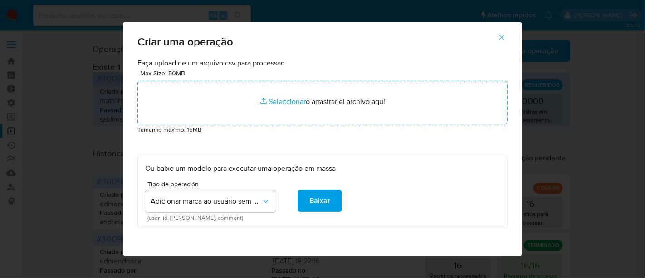
click at [506, 35] on icon "button" at bounding box center [502, 37] width 8 height 8
